Goal: Information Seeking & Learning: Learn about a topic

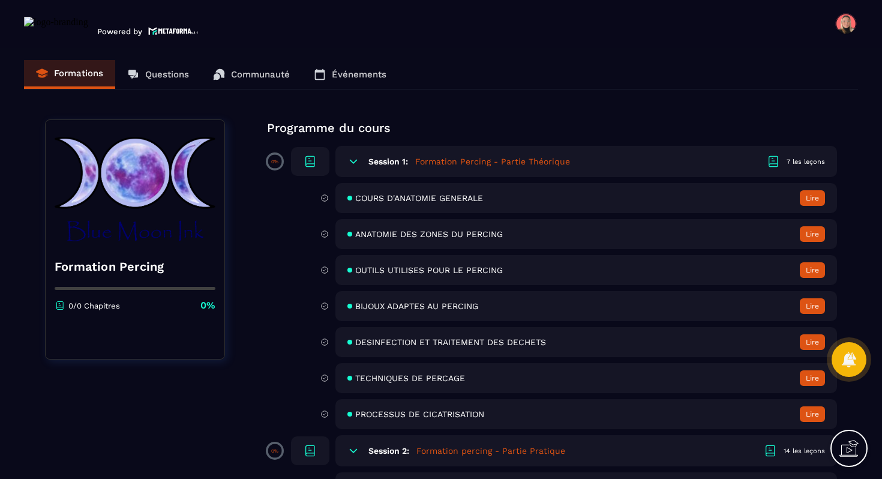
click at [443, 194] on span "COURS D'ANATOMIE GENERALE" at bounding box center [419, 198] width 128 height 10
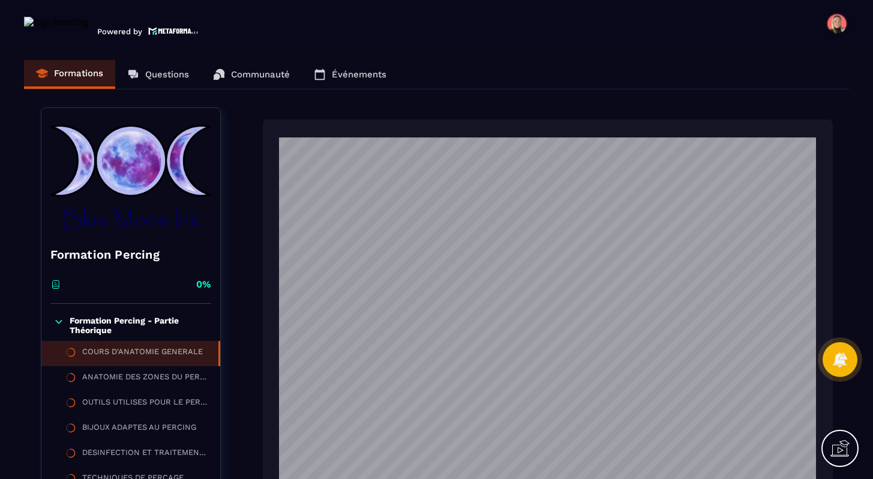
scroll to position [5685, 0]
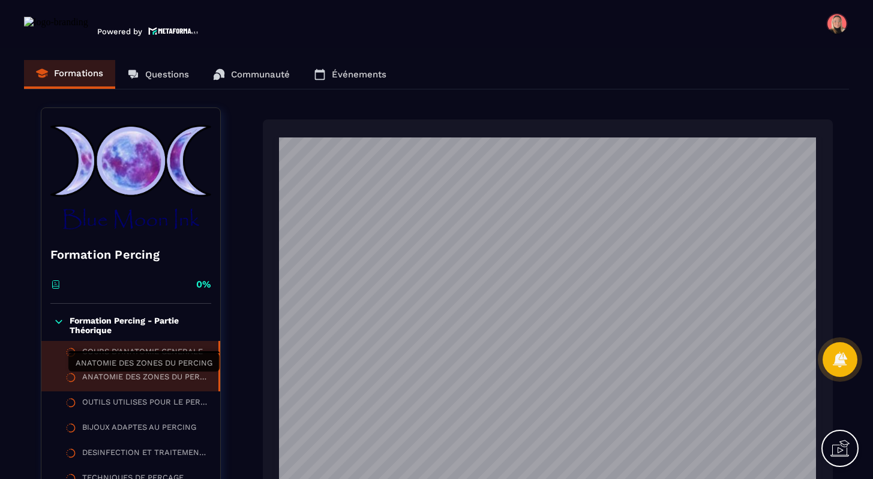
click at [115, 383] on div "ANATOMIE DES ZONES DU PERCING" at bounding box center [144, 378] width 124 height 13
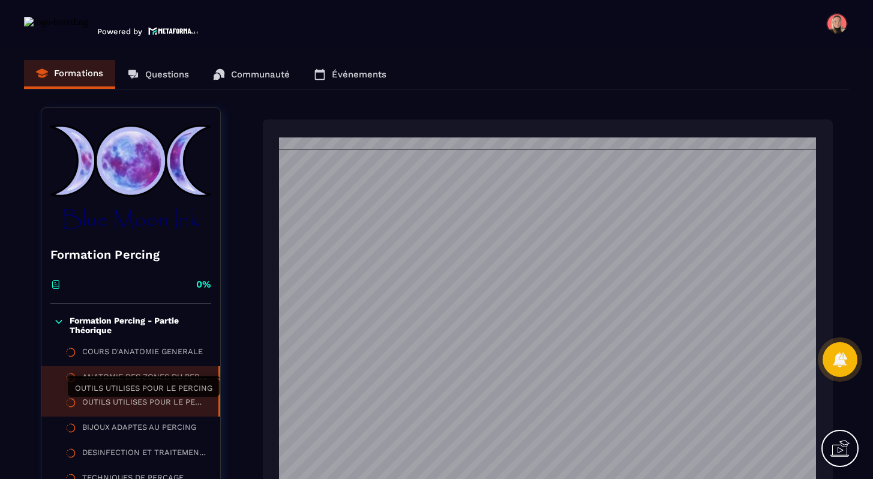
click at [95, 406] on div "OUTILS UTILISES POUR LE PERCING" at bounding box center [144, 403] width 124 height 13
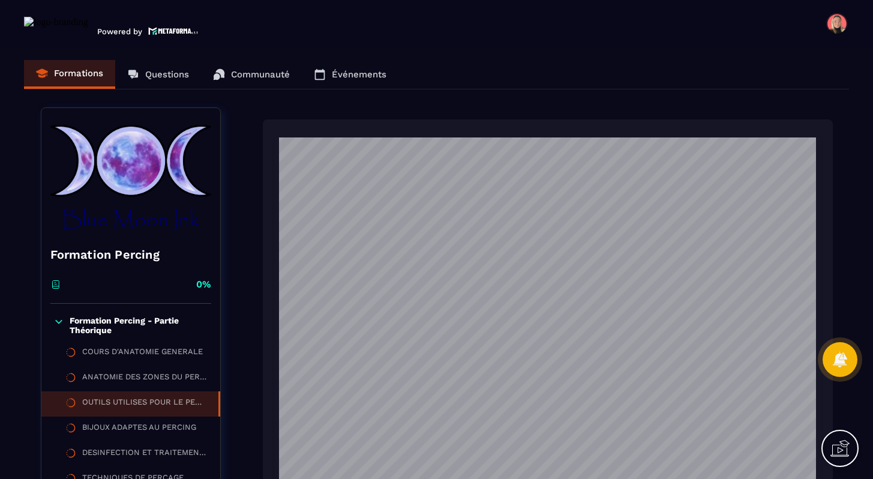
scroll to position [2373, 0]
click at [126, 426] on div "BIJOUX ADAPTES AU PERCING" at bounding box center [139, 428] width 114 height 13
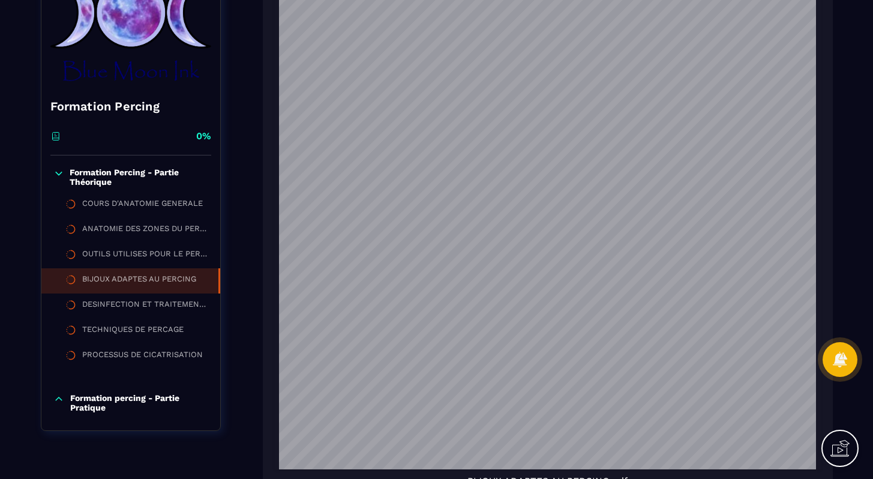
scroll to position [227, 0]
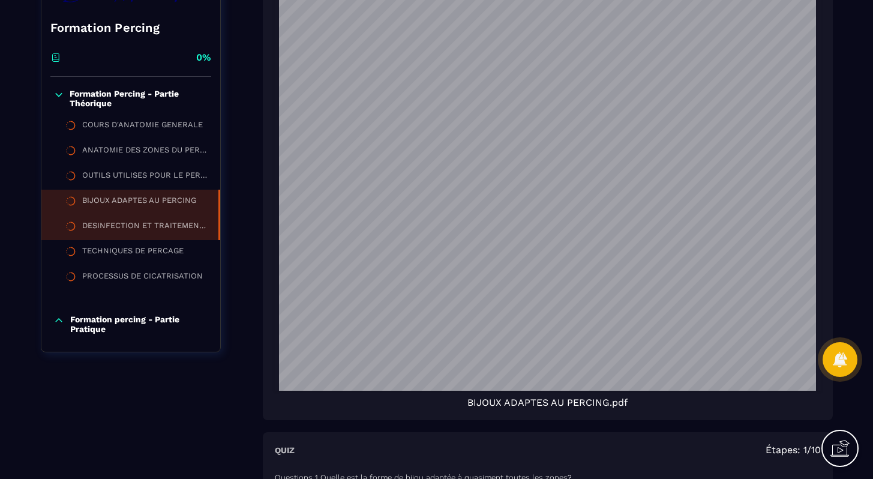
click at [110, 231] on div "DESINFECTION ET TRAITEMENT DES DECHETS" at bounding box center [144, 227] width 124 height 13
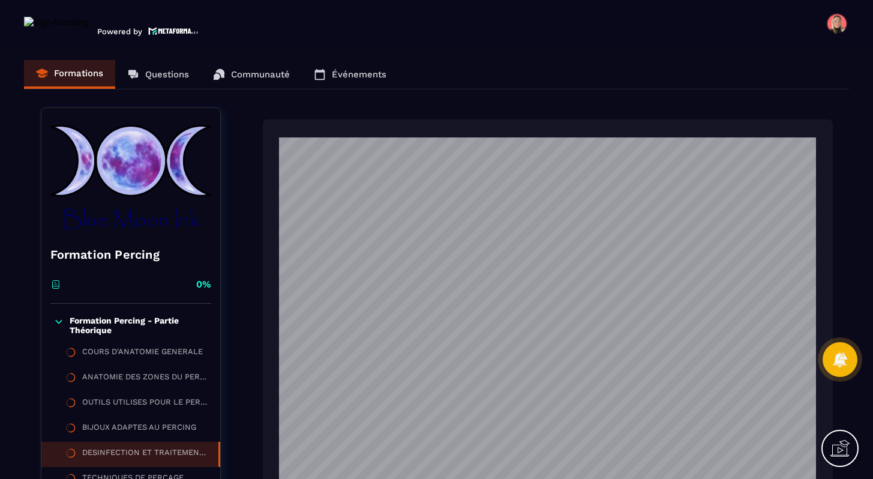
scroll to position [2005, 0]
click at [31, 24] on img at bounding box center [56, 26] width 64 height 19
